Goal: Task Accomplishment & Management: Manage account settings

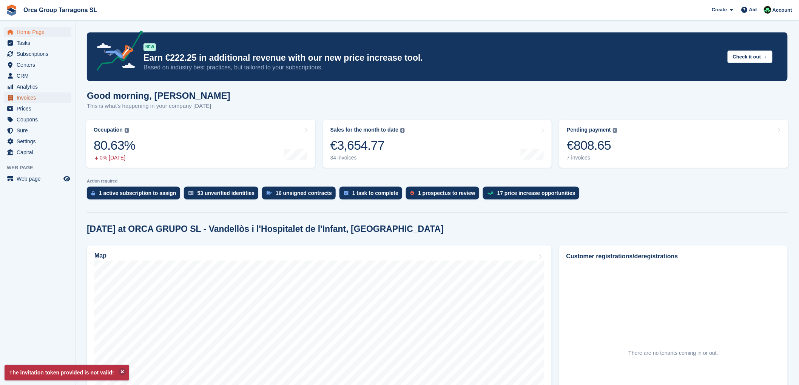
click at [36, 99] on span "Invoices" at bounding box center [39, 97] width 45 height 11
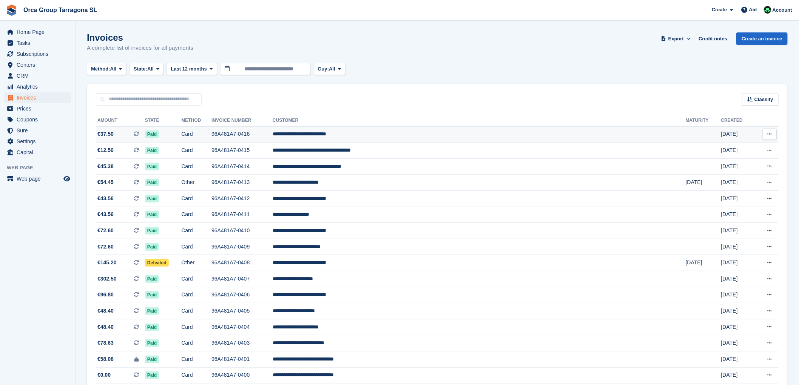
click at [771, 135] on icon at bounding box center [769, 134] width 4 height 5
click at [732, 149] on font "Download PDF" at bounding box center [728, 149] width 37 height 6
click at [326, 133] on font "**********" at bounding box center [300, 133] width 54 height 5
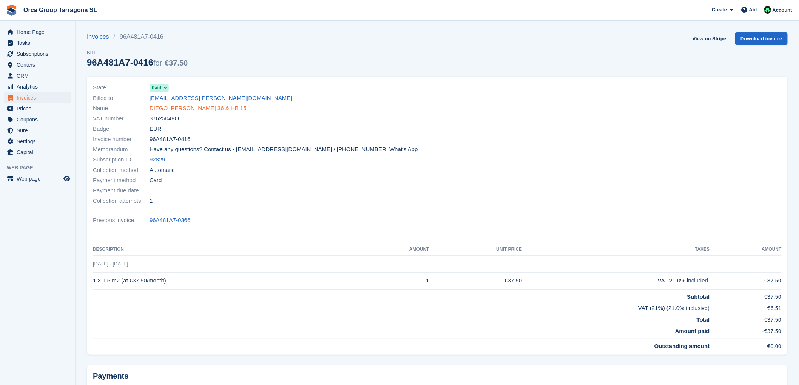
click at [189, 111] on font "DIEGO [PERSON_NAME] 36 & HB 15" at bounding box center [197, 108] width 97 height 6
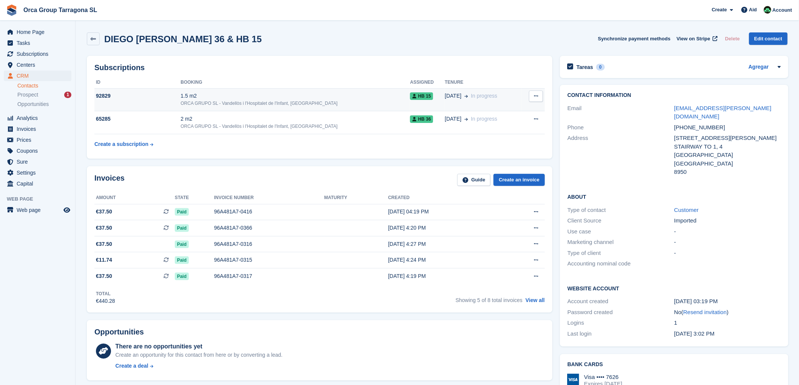
click at [113, 96] on div "92829" at bounding box center [137, 96] width 86 height 8
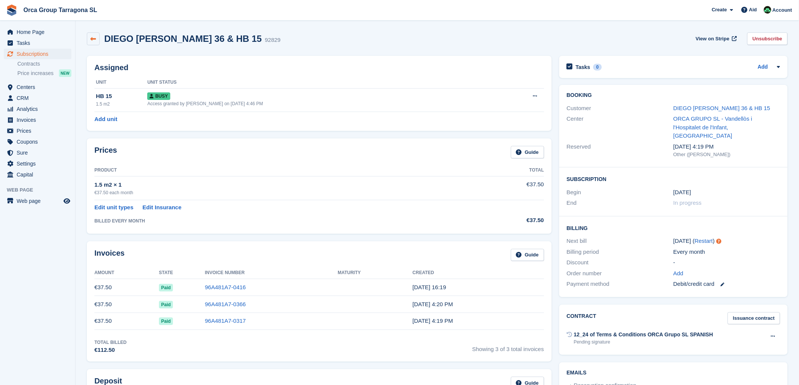
click at [92, 39] on icon at bounding box center [94, 39] width 6 height 6
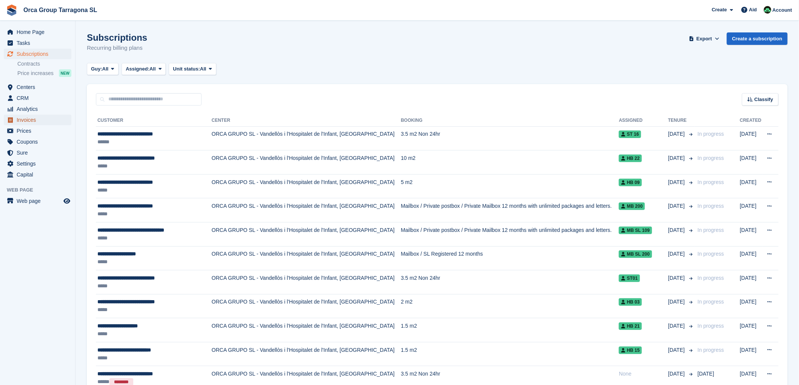
click at [40, 122] on span "Invoices" at bounding box center [39, 120] width 45 height 11
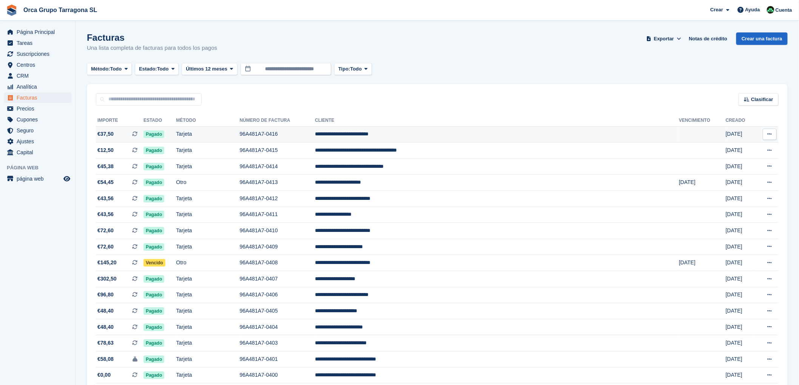
click at [417, 137] on td "**********" at bounding box center [497, 134] width 364 height 16
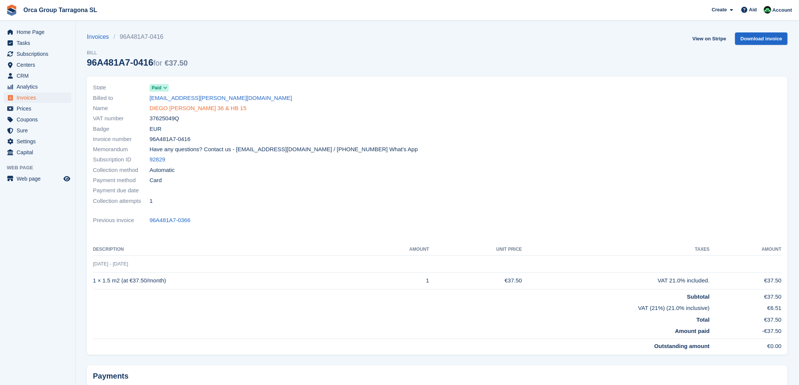
click at [183, 108] on font "DIEGO [PERSON_NAME] 36 & HB 15" at bounding box center [197, 108] width 97 height 6
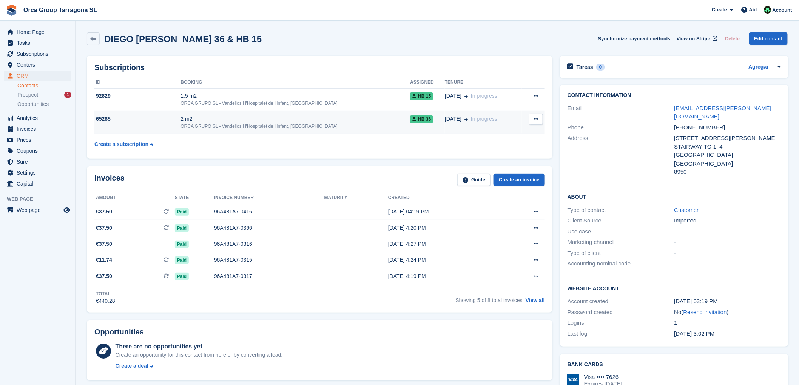
click at [99, 119] on font "65285" at bounding box center [103, 119] width 15 height 6
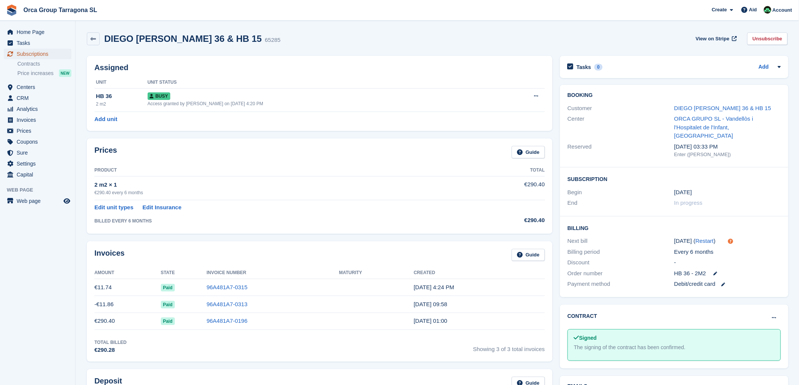
click at [48, 52] on font "Subscriptions" at bounding box center [33, 54] width 32 height 6
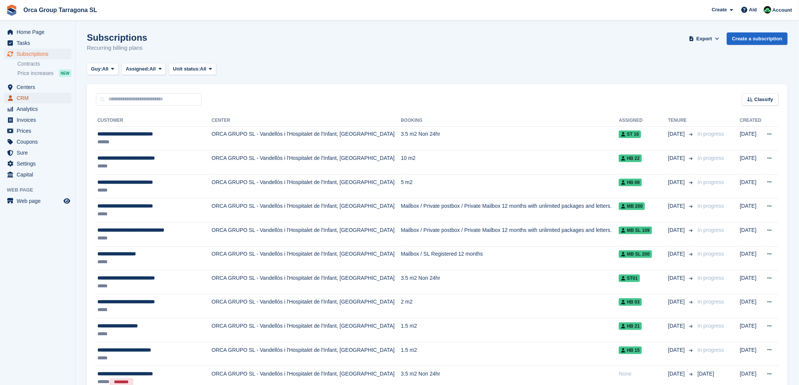
click at [27, 99] on font "CRM" at bounding box center [23, 98] width 12 height 6
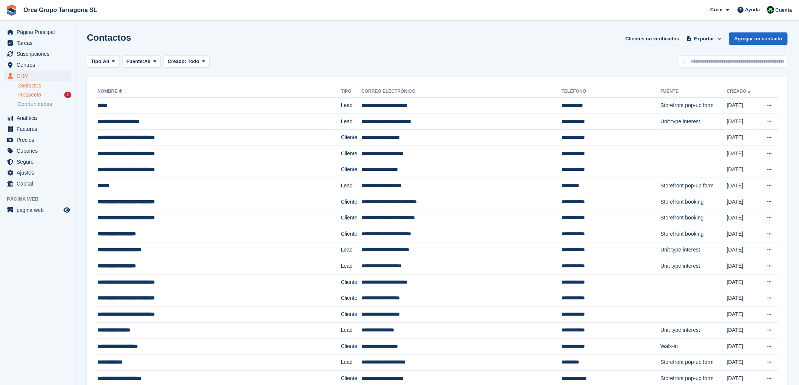
click at [34, 95] on span "Prospecto" at bounding box center [29, 94] width 24 height 7
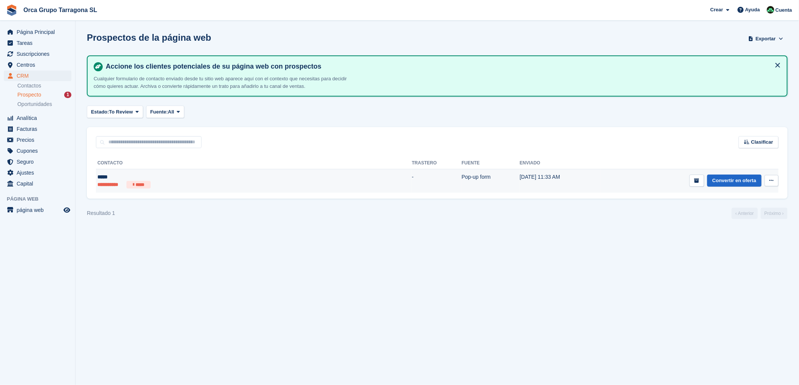
click at [106, 176] on div "*****" at bounding box center [175, 177] width 157 height 8
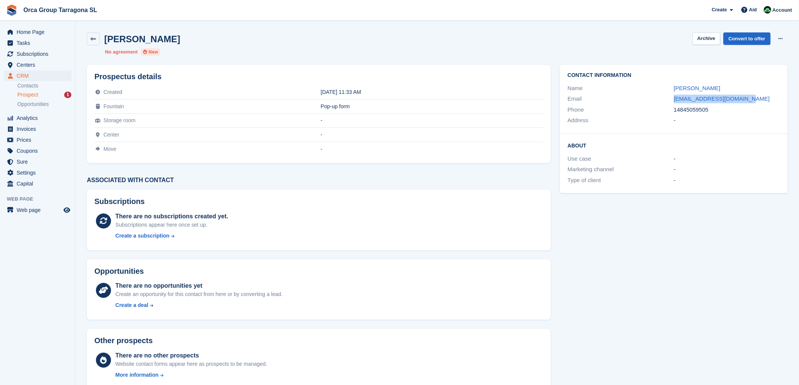
drag, startPoint x: 750, startPoint y: 99, endPoint x: 671, endPoint y: 101, distance: 78.9
click at [671, 101] on div "Email [EMAIL_ADDRESS][DOMAIN_NAME]" at bounding box center [673, 99] width 213 height 11
copy div "[EMAIL_ADDRESS][DOMAIN_NAME]"
drag, startPoint x: 22, startPoint y: 209, endPoint x: 29, endPoint y: 207, distance: 7.4
click at [23, 209] on font "Web page" at bounding box center [29, 210] width 24 height 6
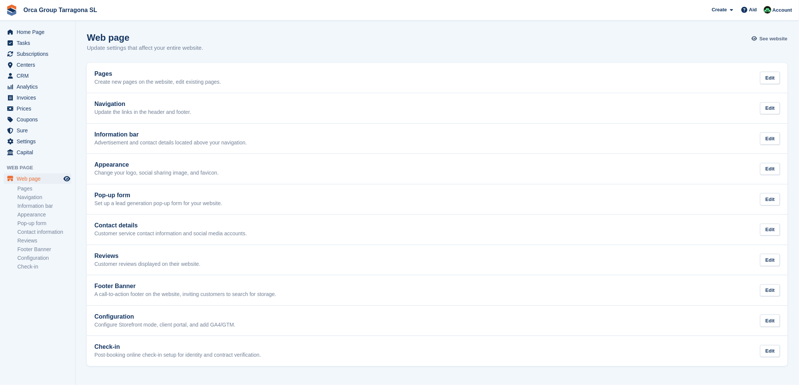
click at [765, 40] on font "See website" at bounding box center [773, 39] width 28 height 6
